Goal: Information Seeking & Learning: Learn about a topic

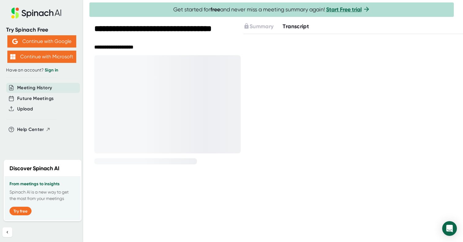
click at [299, 28] on span "Transcript" at bounding box center [296, 26] width 26 height 7
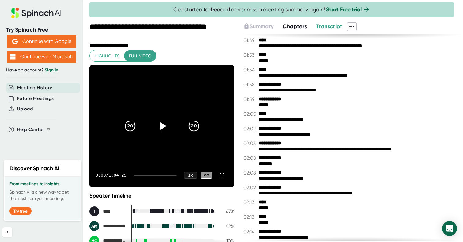
scroll to position [582, 0]
